Goal: Task Accomplishment & Management: Manage account settings

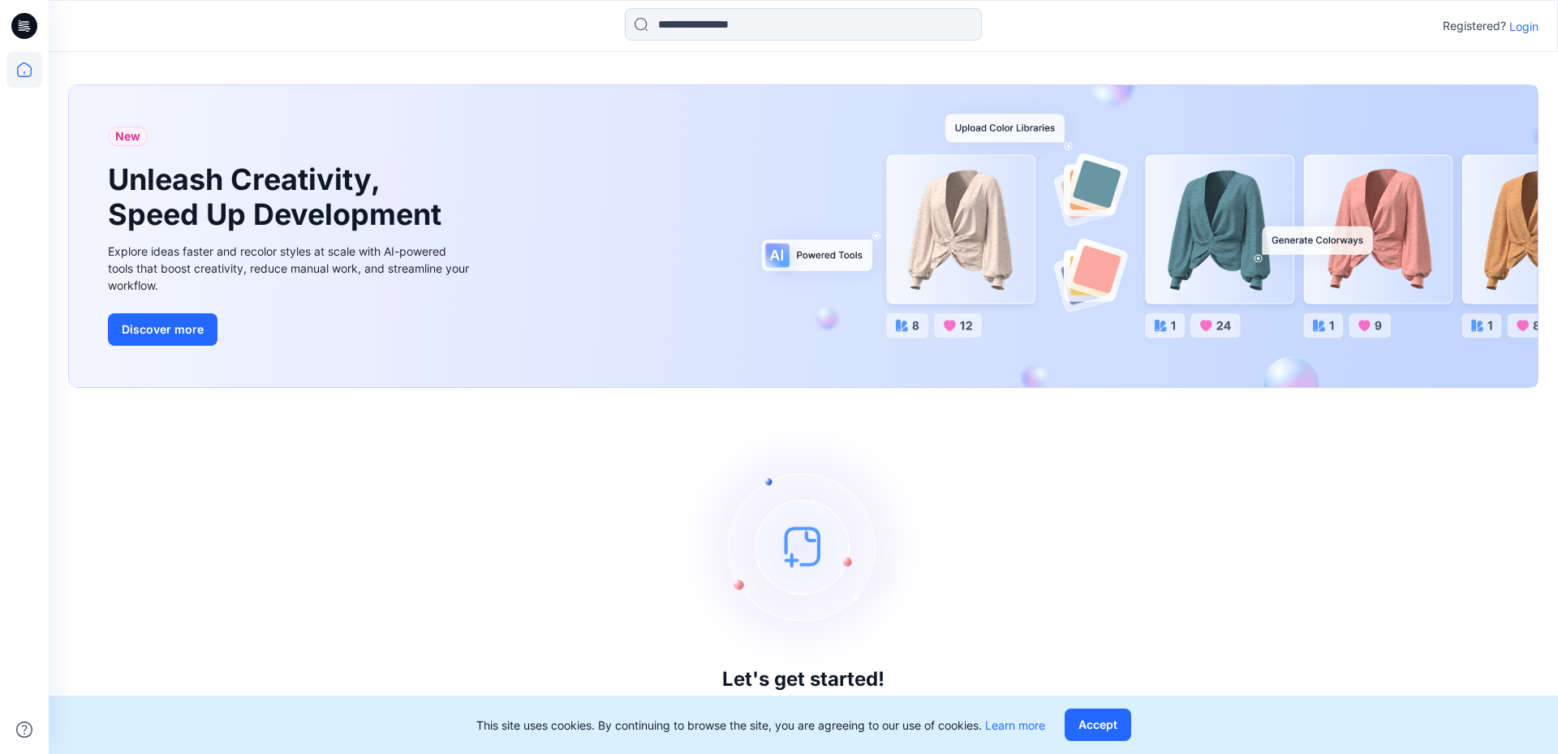
click at [1524, 35] on div "Registered? Login" at bounding box center [1491, 25] width 96 height 19
click at [1526, 31] on p "Login" at bounding box center [1523, 26] width 29 height 17
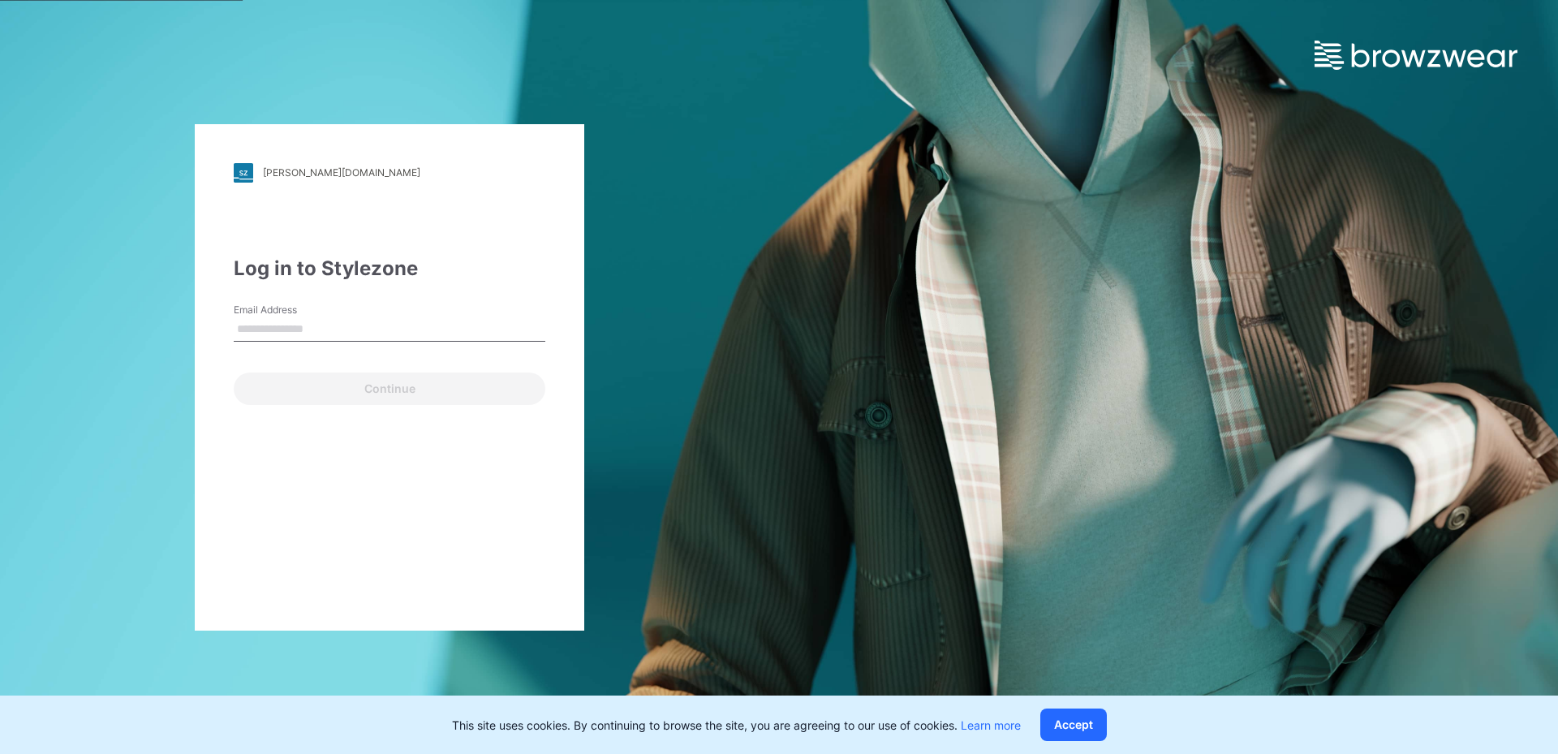
click at [394, 386] on div "Continue" at bounding box center [390, 385] width 312 height 39
click at [366, 346] on div "Email is required" at bounding box center [390, 349] width 312 height 15
click at [355, 329] on input "Email Address" at bounding box center [390, 329] width 312 height 24
type input "**********"
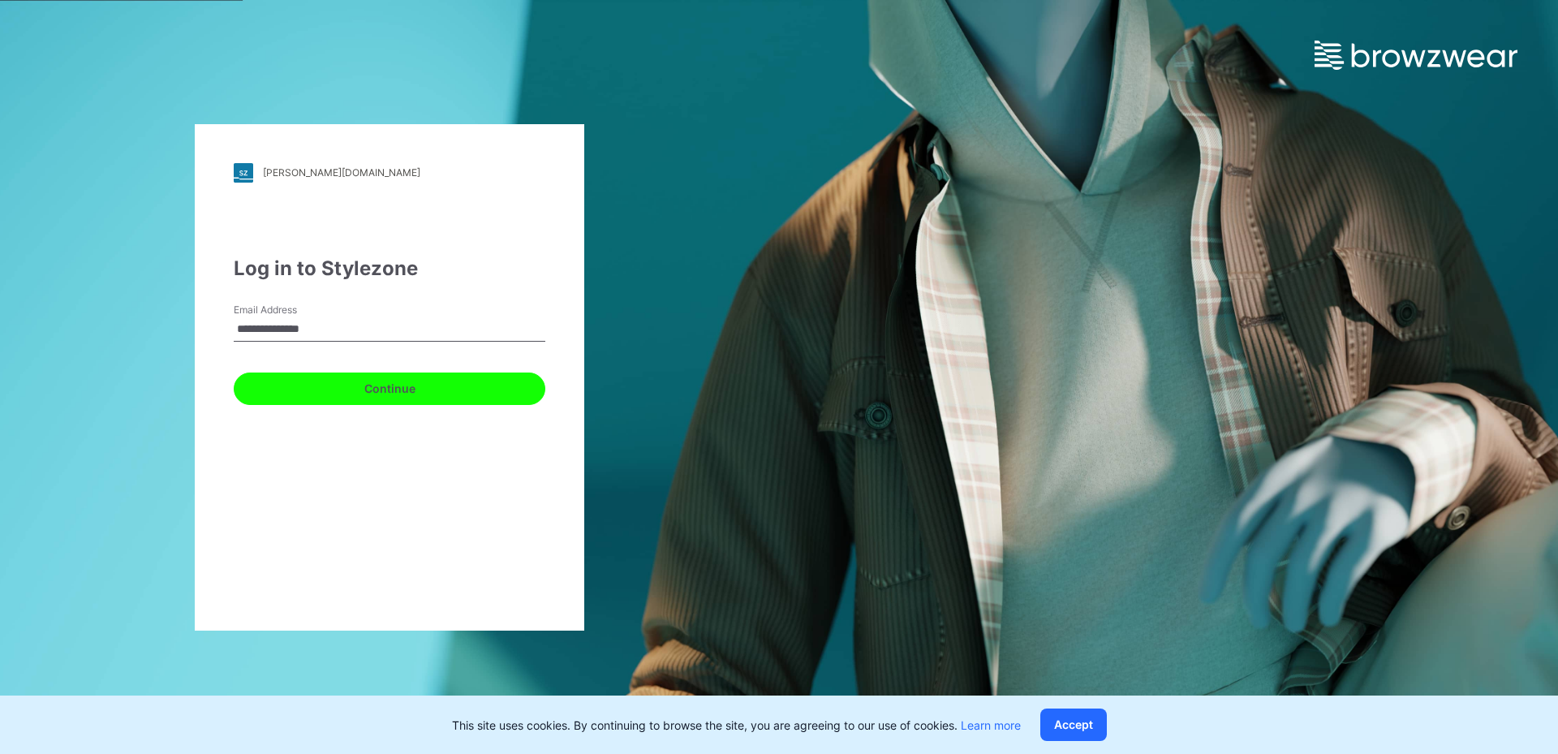
click at [337, 382] on button "Continue" at bounding box center [390, 388] width 312 height 32
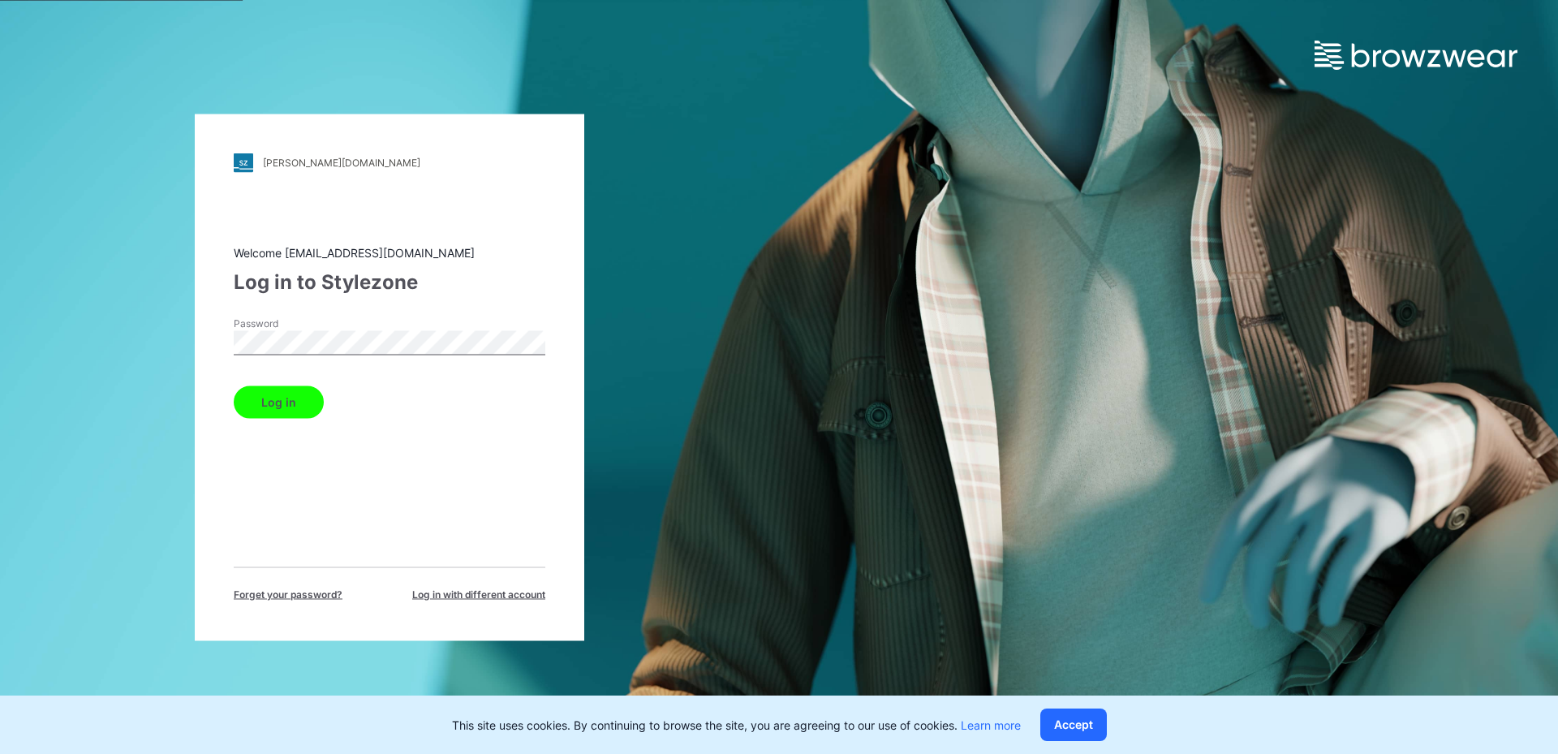
click at [258, 417] on button "Log in" at bounding box center [279, 401] width 90 height 32
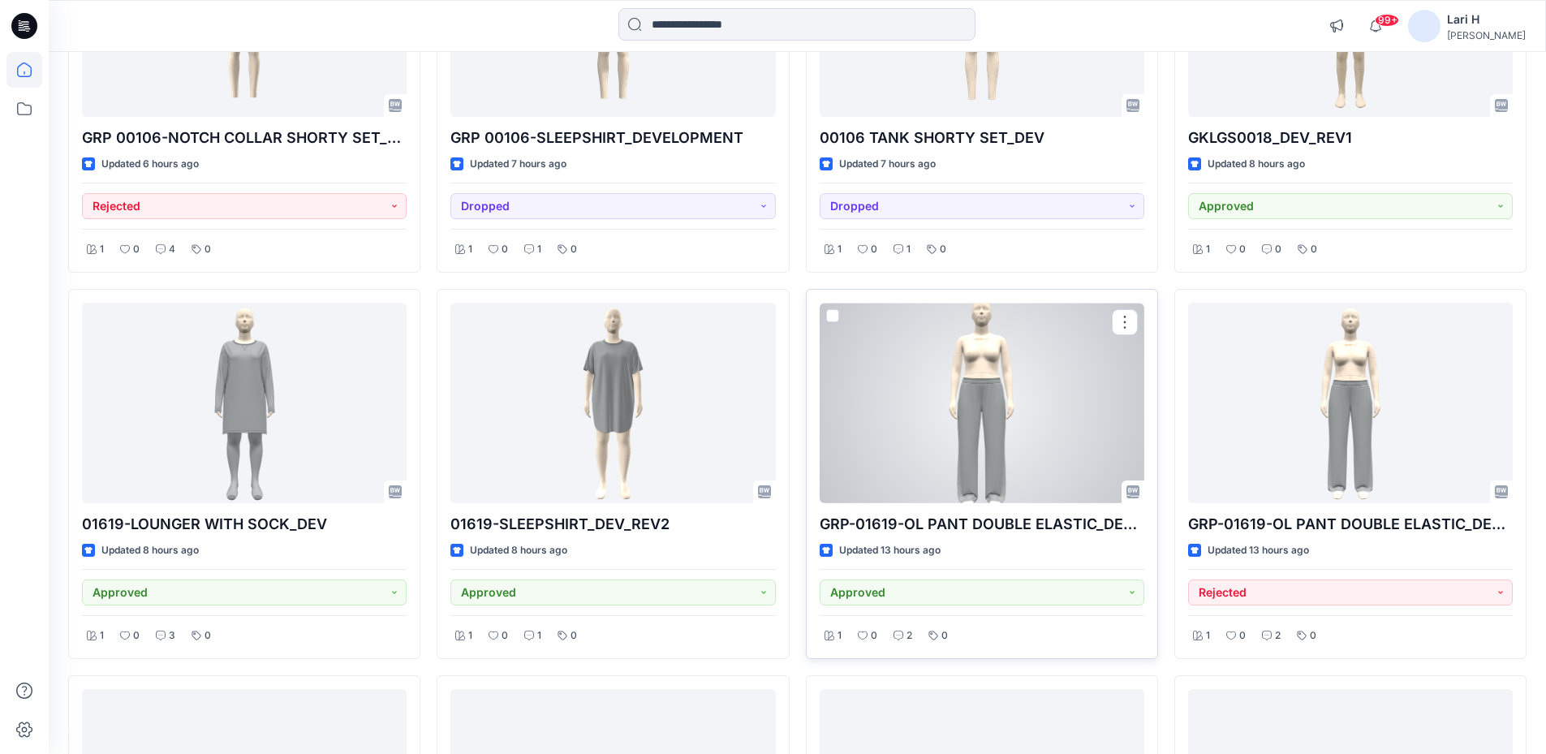
scroll to position [406, 0]
